Goal: Task Accomplishment & Management: Use online tool/utility

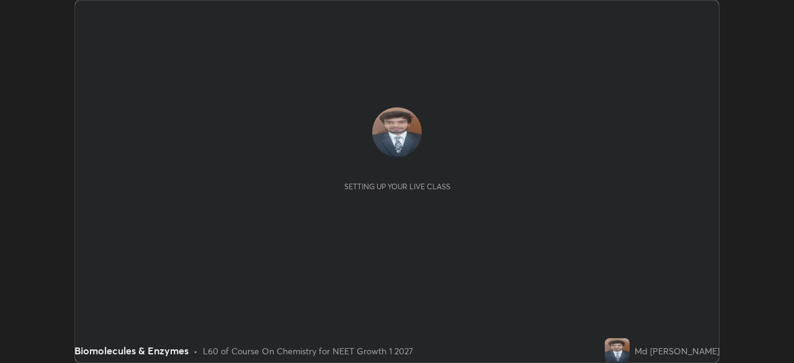
scroll to position [363, 793]
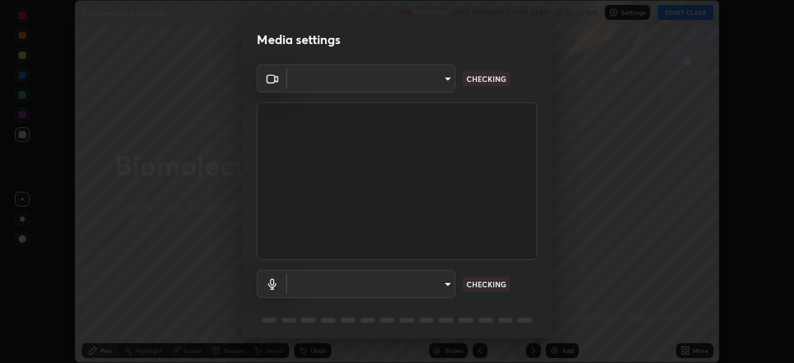
type input "f214d892c1ea21fc9911be358f21603cf7c671268a3f3fdd0c8c81d5790bf436"
type input "communications"
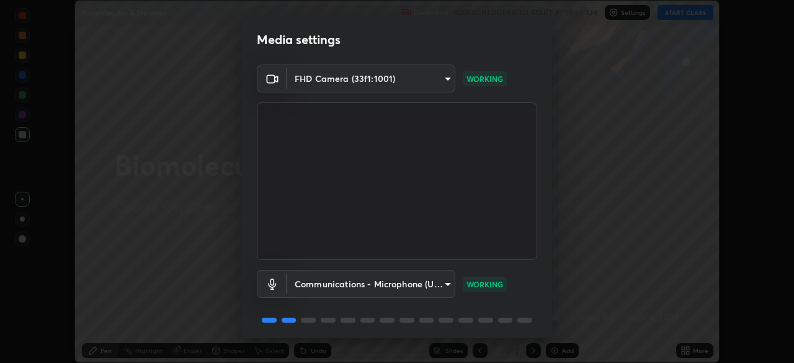
click at [605, 161] on div "Media settings FHD Camera (33f1:1001) f214d892c1ea21fc9911be358f21603cf7c671268…" at bounding box center [397, 181] width 794 height 363
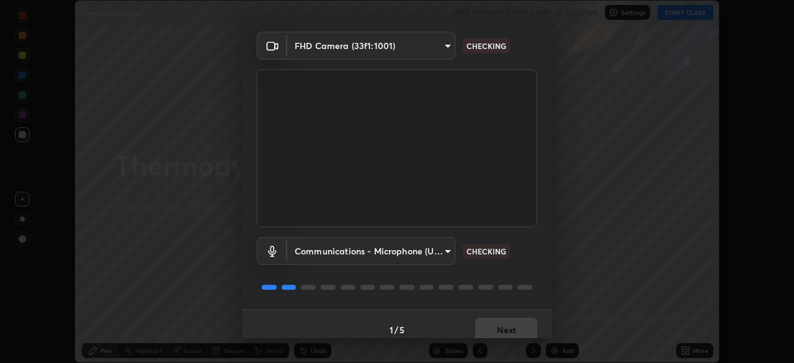
scroll to position [44, 0]
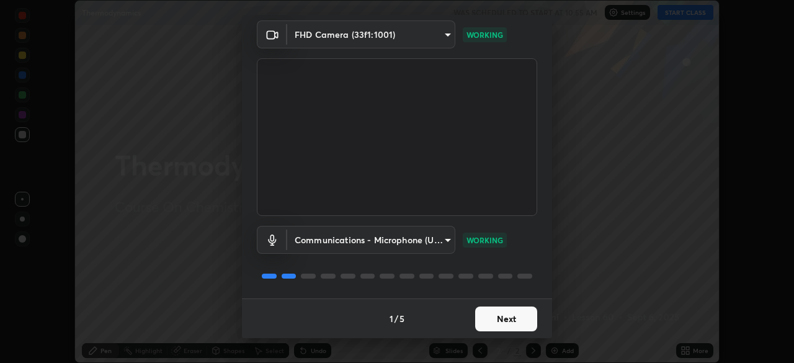
click at [487, 321] on button "Next" at bounding box center [506, 318] width 62 height 25
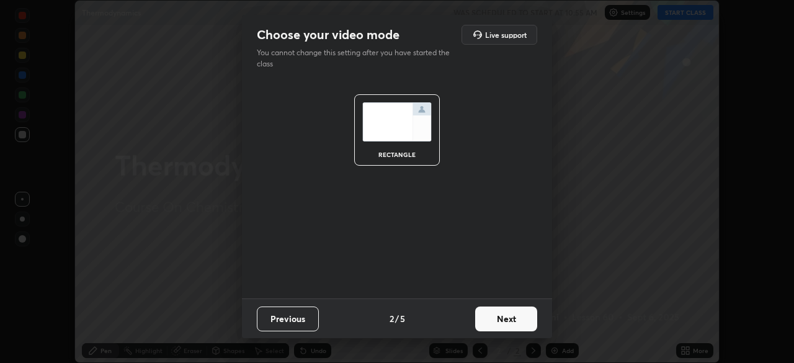
scroll to position [0, 0]
click at [492, 322] on button "Next" at bounding box center [506, 318] width 62 height 25
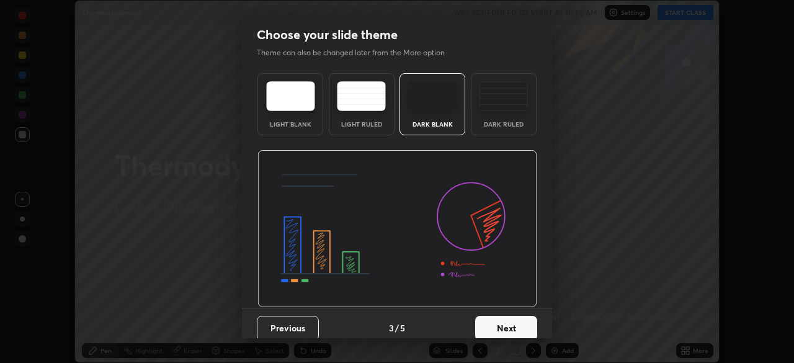
click at [493, 324] on button "Next" at bounding box center [506, 328] width 62 height 25
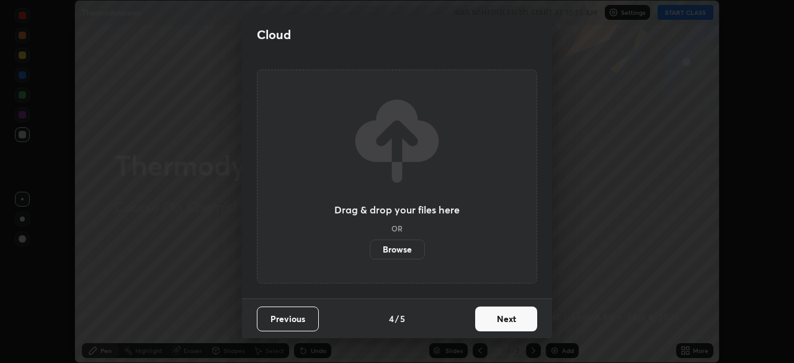
click at [495, 321] on button "Next" at bounding box center [506, 318] width 62 height 25
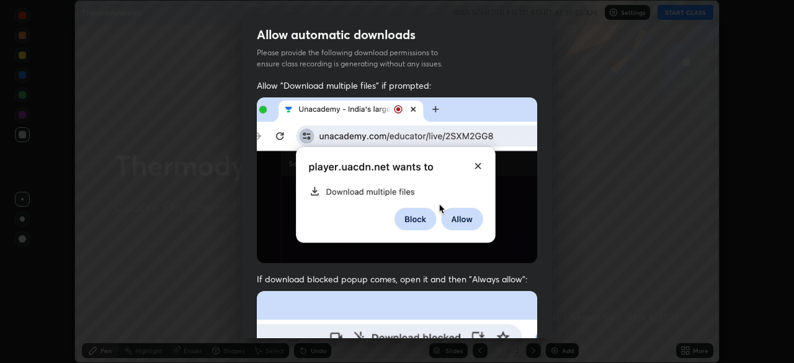
scroll to position [297, 0]
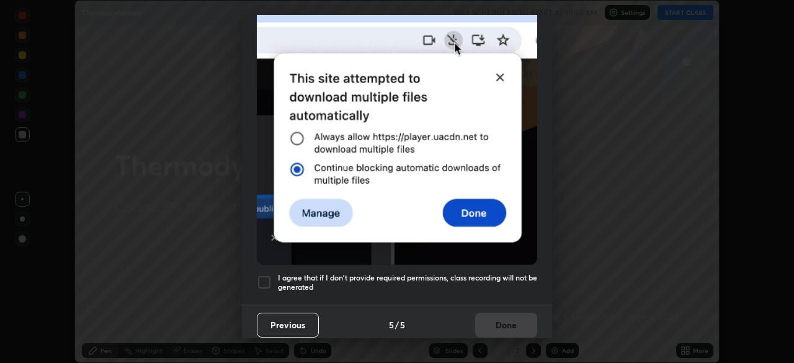
click at [265, 275] on div at bounding box center [264, 282] width 15 height 15
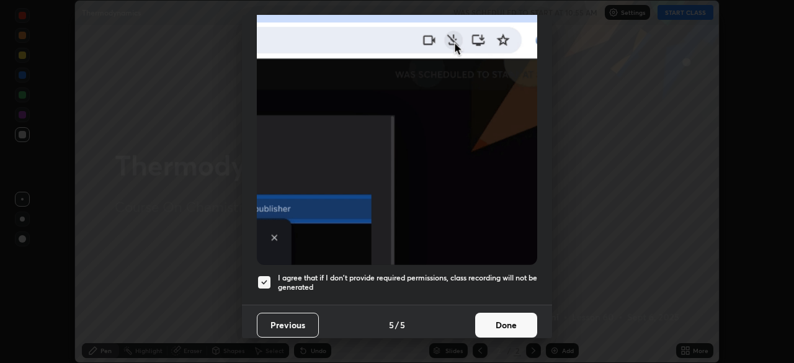
click at [489, 315] on button "Done" at bounding box center [506, 324] width 62 height 25
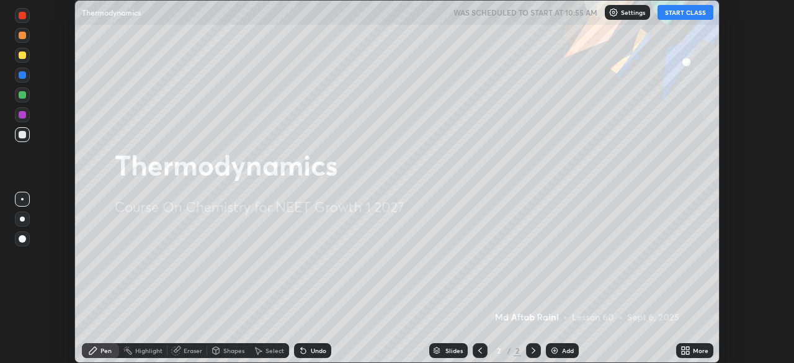
click at [682, 13] on button "START CLASS" at bounding box center [685, 12] width 56 height 15
click at [557, 349] on img at bounding box center [554, 350] width 10 height 10
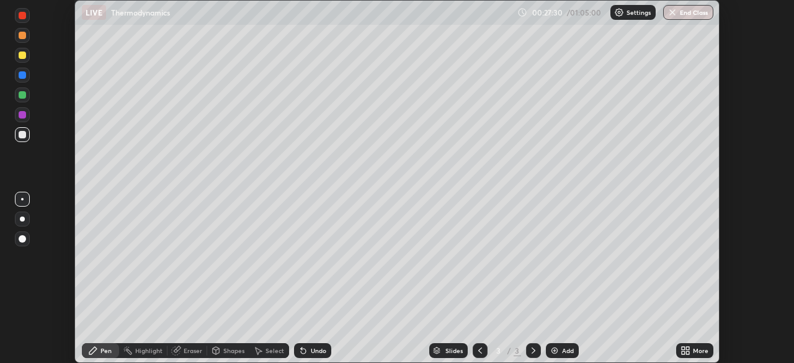
scroll to position [363, 793]
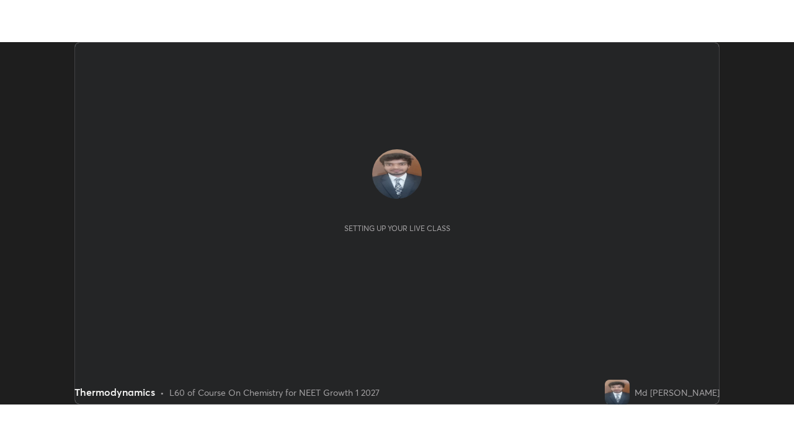
scroll to position [363, 794]
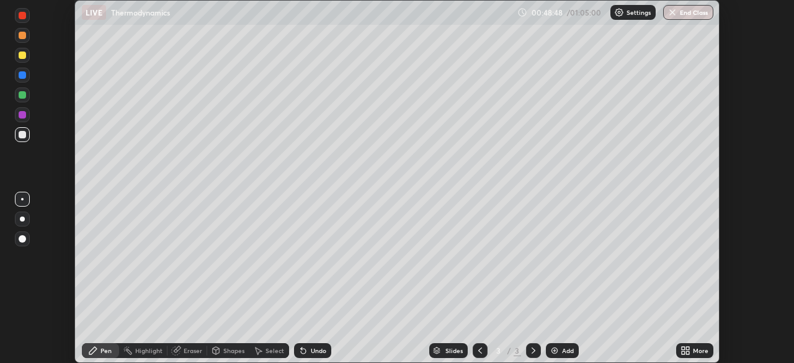
click at [683, 348] on icon at bounding box center [682, 348] width 3 height 3
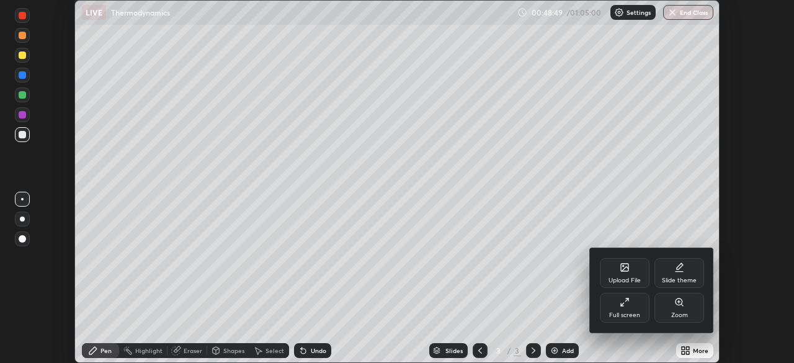
click at [625, 312] on div "Full screen" at bounding box center [624, 315] width 31 height 6
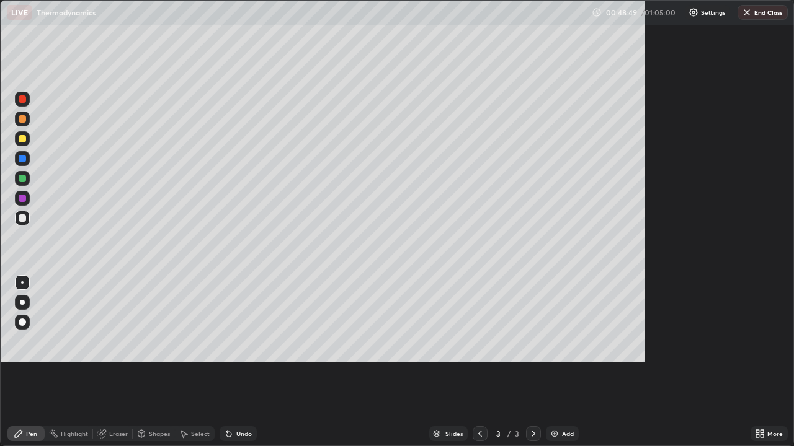
scroll to position [446, 794]
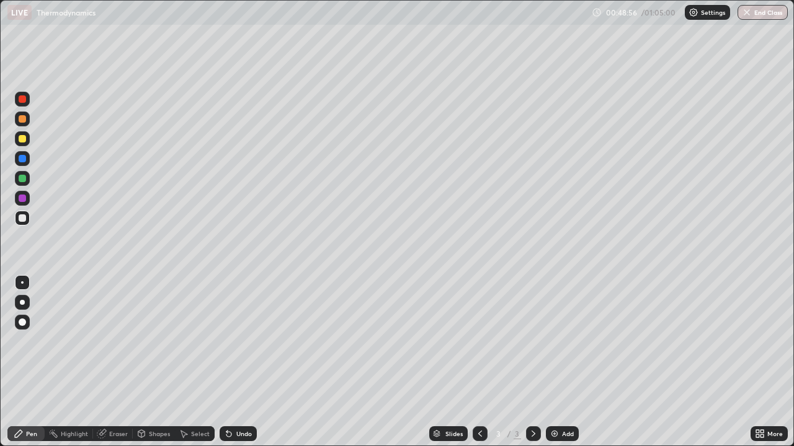
click at [231, 362] on icon at bounding box center [229, 434] width 10 height 10
click at [227, 362] on icon at bounding box center [228, 434] width 5 height 5
click at [557, 362] on img at bounding box center [554, 434] width 10 height 10
